Goal: Transaction & Acquisition: Subscribe to service/newsletter

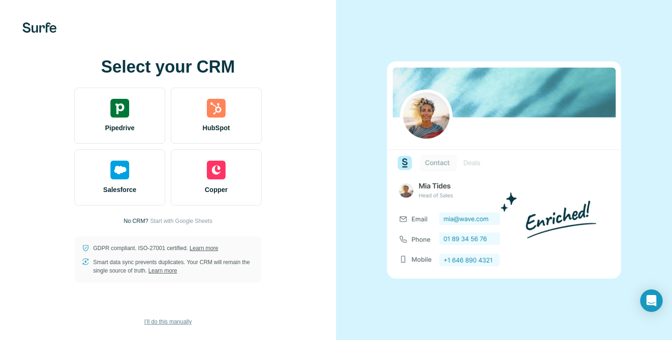
click at [159, 321] on span "I’ll do this manually" at bounding box center [167, 321] width 47 height 8
click at [171, 321] on span "I’ll do this manually" at bounding box center [167, 321] width 47 height 8
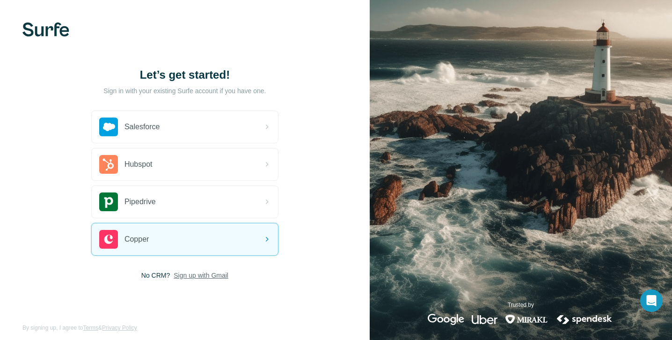
click at [205, 272] on span "Sign up with Gmail" at bounding box center [201, 275] width 55 height 9
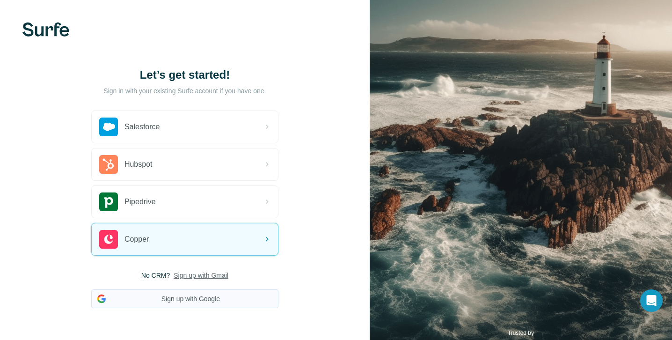
click at [197, 297] on button "Sign up with Google" at bounding box center [184, 298] width 187 height 19
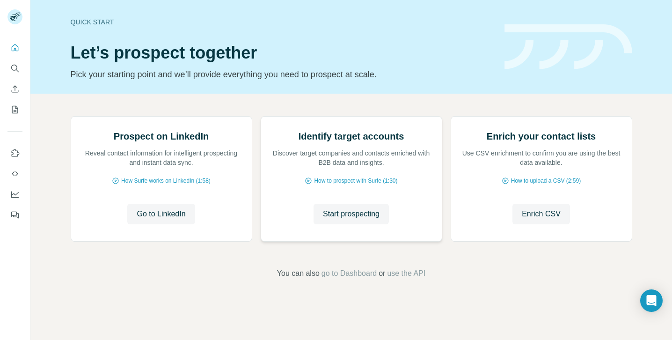
scroll to position [63, 0]
click at [12, 45] on icon "Quick start" at bounding box center [14, 47] width 9 height 9
click at [14, 47] on icon "Quick start" at bounding box center [14, 47] width 9 height 9
click at [15, 69] on icon "Search" at bounding box center [14, 68] width 9 height 9
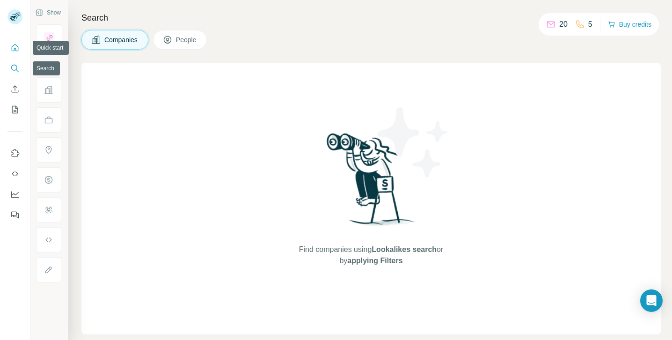
click at [13, 54] on button "Quick start" at bounding box center [14, 47] width 15 height 17
